Goal: Task Accomplishment & Management: Manage account settings

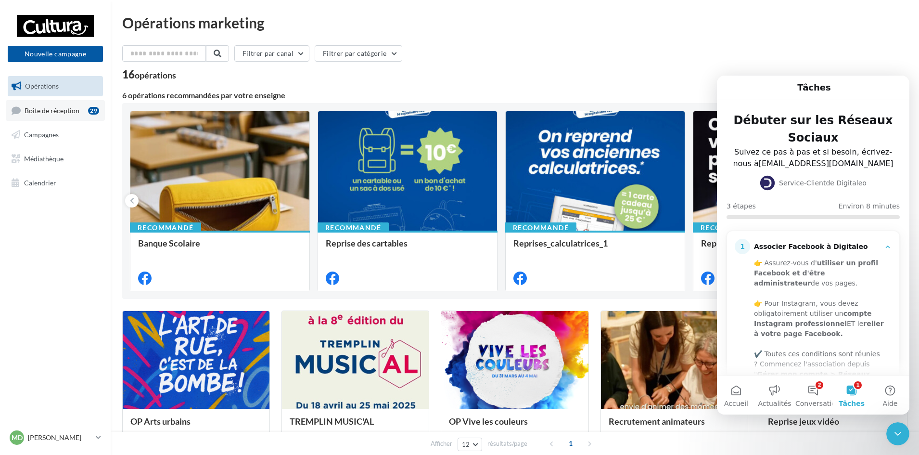
click at [26, 109] on span "Boîte de réception" at bounding box center [52, 110] width 55 height 8
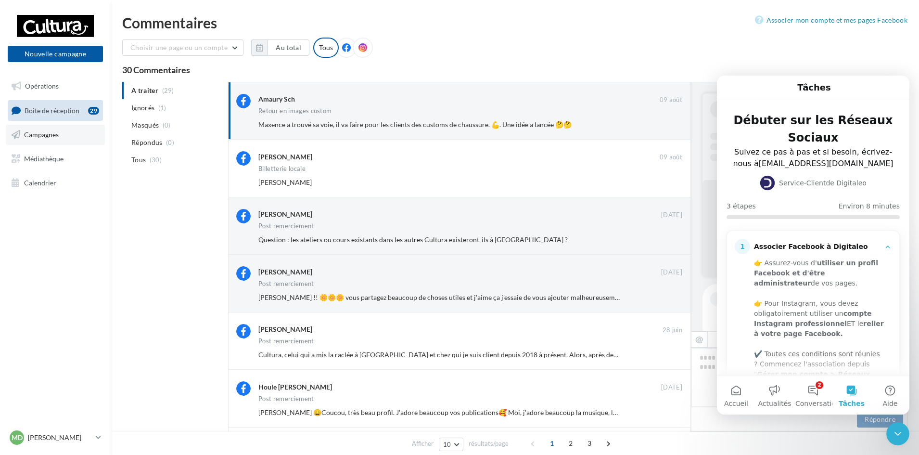
scroll to position [219, 0]
click at [37, 132] on span "Campagnes" at bounding box center [41, 134] width 35 height 8
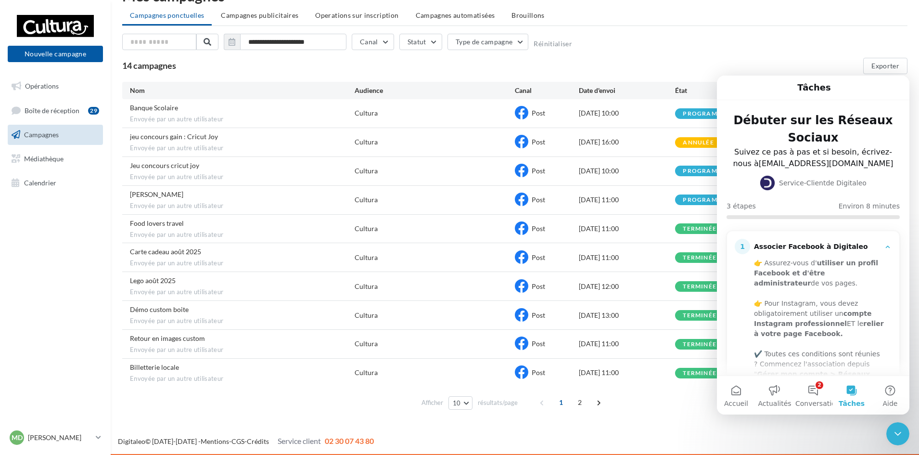
scroll to position [27, 0]
click at [582, 402] on span "2" at bounding box center [579, 401] width 15 height 15
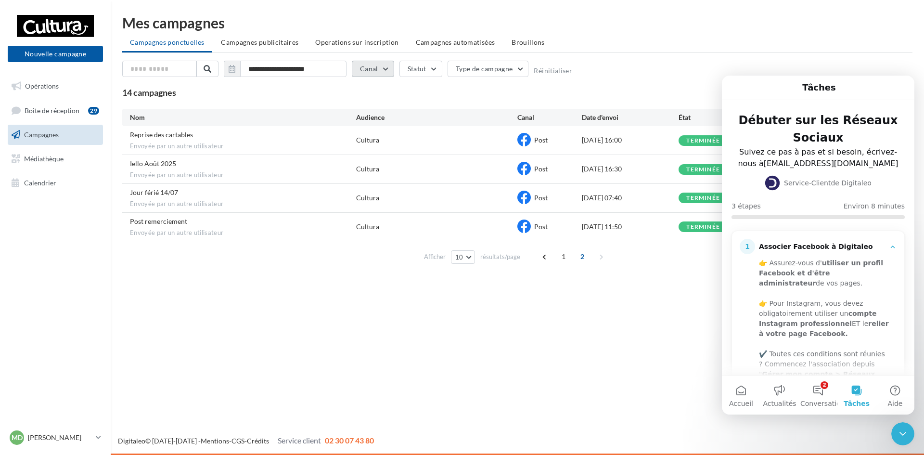
click at [382, 69] on button "Canal" at bounding box center [373, 69] width 42 height 16
click at [366, 105] on label at bounding box center [365, 103] width 10 height 10
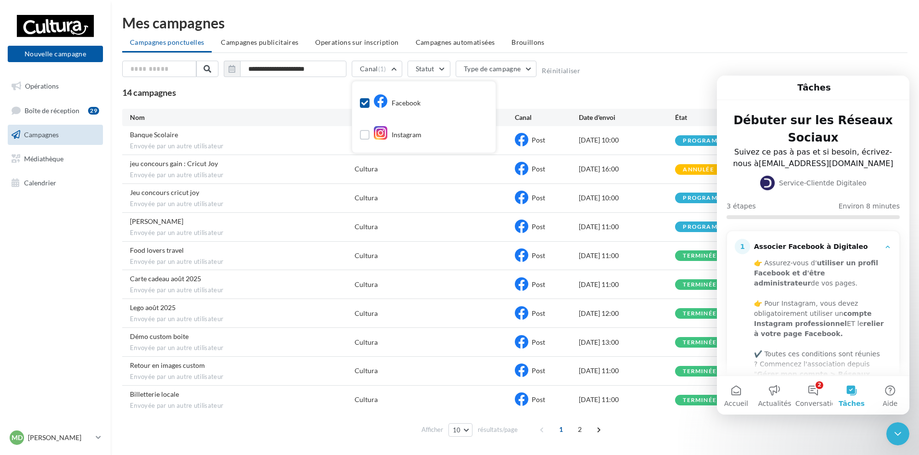
click at [258, 94] on div "14 campagnes Exporter" at bounding box center [515, 93] width 786 height 16
click at [521, 254] on icon at bounding box center [521, 254] width 13 height 13
click at [588, 257] on div "14/08/2025 11:00" at bounding box center [627, 256] width 96 height 10
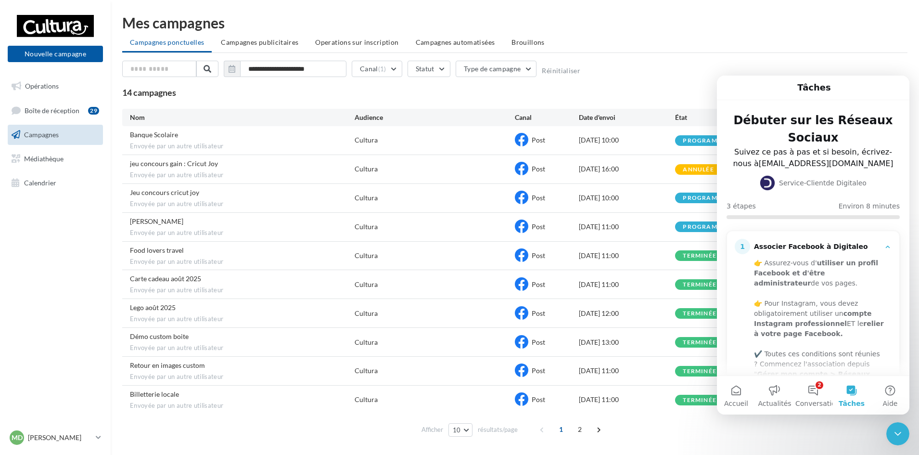
click at [894, 434] on icon "Fermer le Messenger Intercom" at bounding box center [898, 434] width 12 height 12
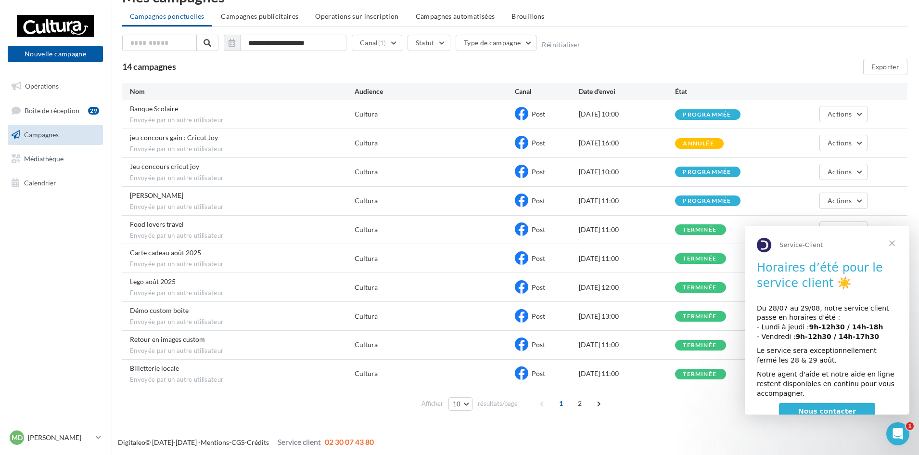
scroll to position [27, 0]
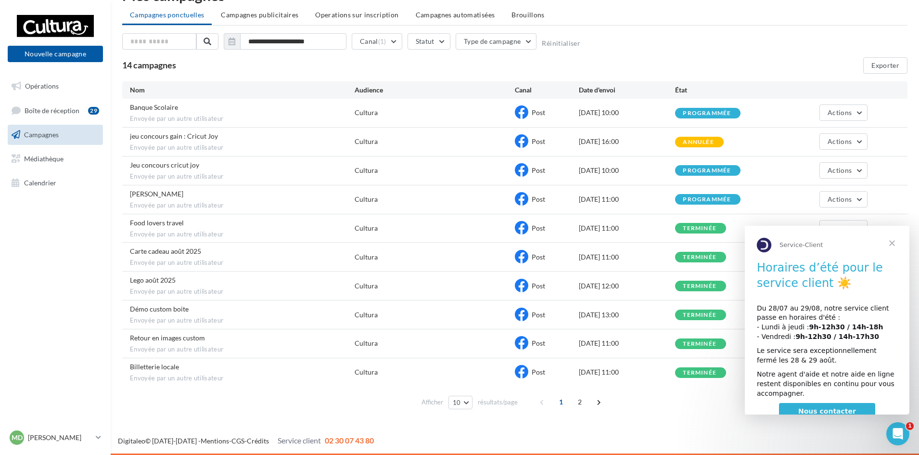
click at [891, 244] on span "Fermer" at bounding box center [892, 243] width 35 height 35
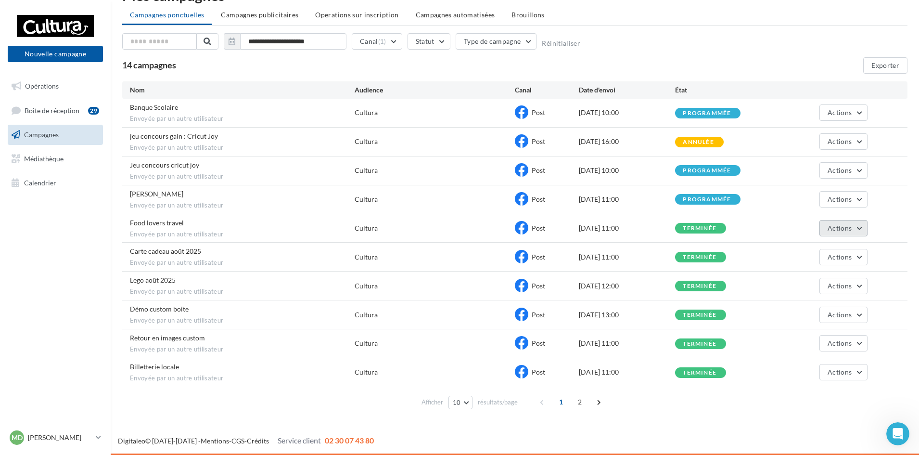
click at [858, 230] on button "Actions" at bounding box center [844, 228] width 48 height 16
click at [753, 228] on div "terminée" at bounding box center [723, 228] width 96 height 11
